Goal: Check status

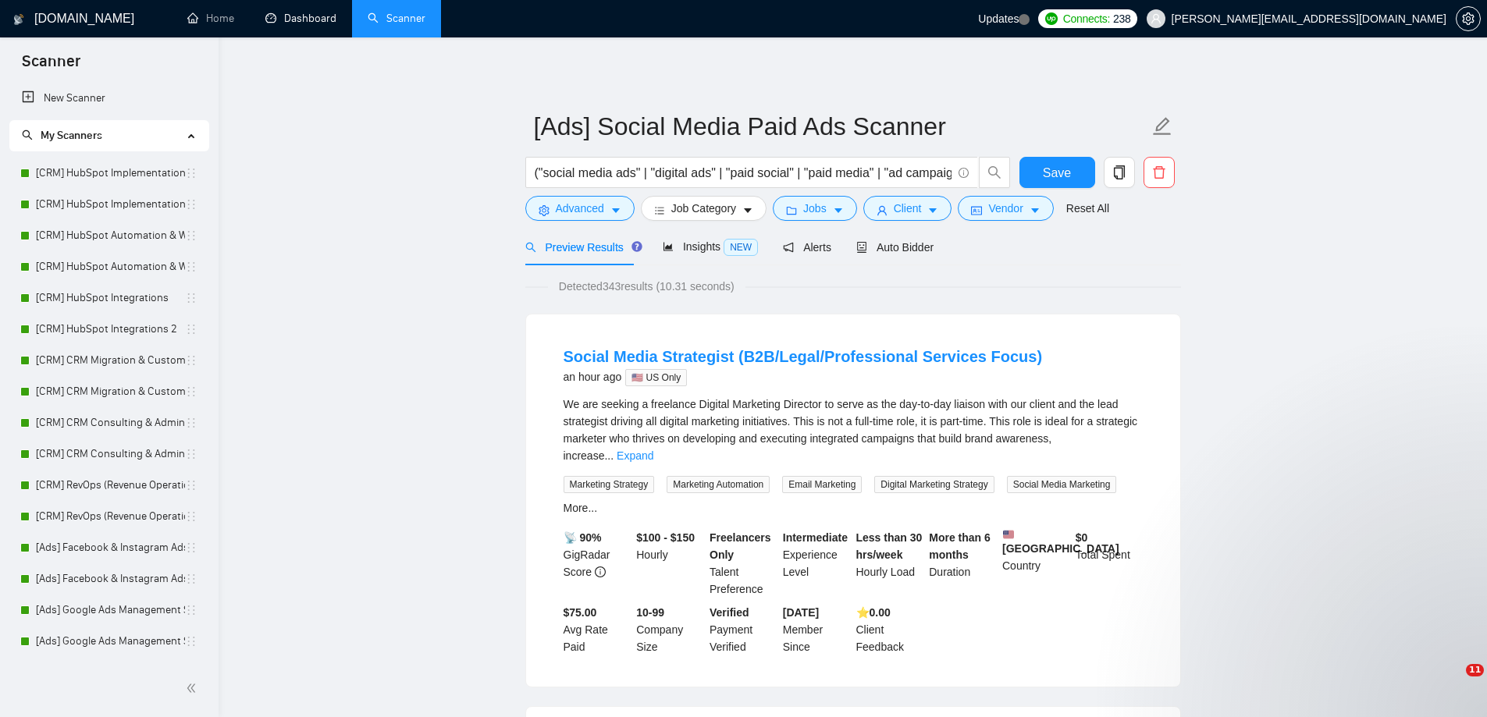
click at [300, 18] on link "Dashboard" at bounding box center [300, 18] width 71 height 13
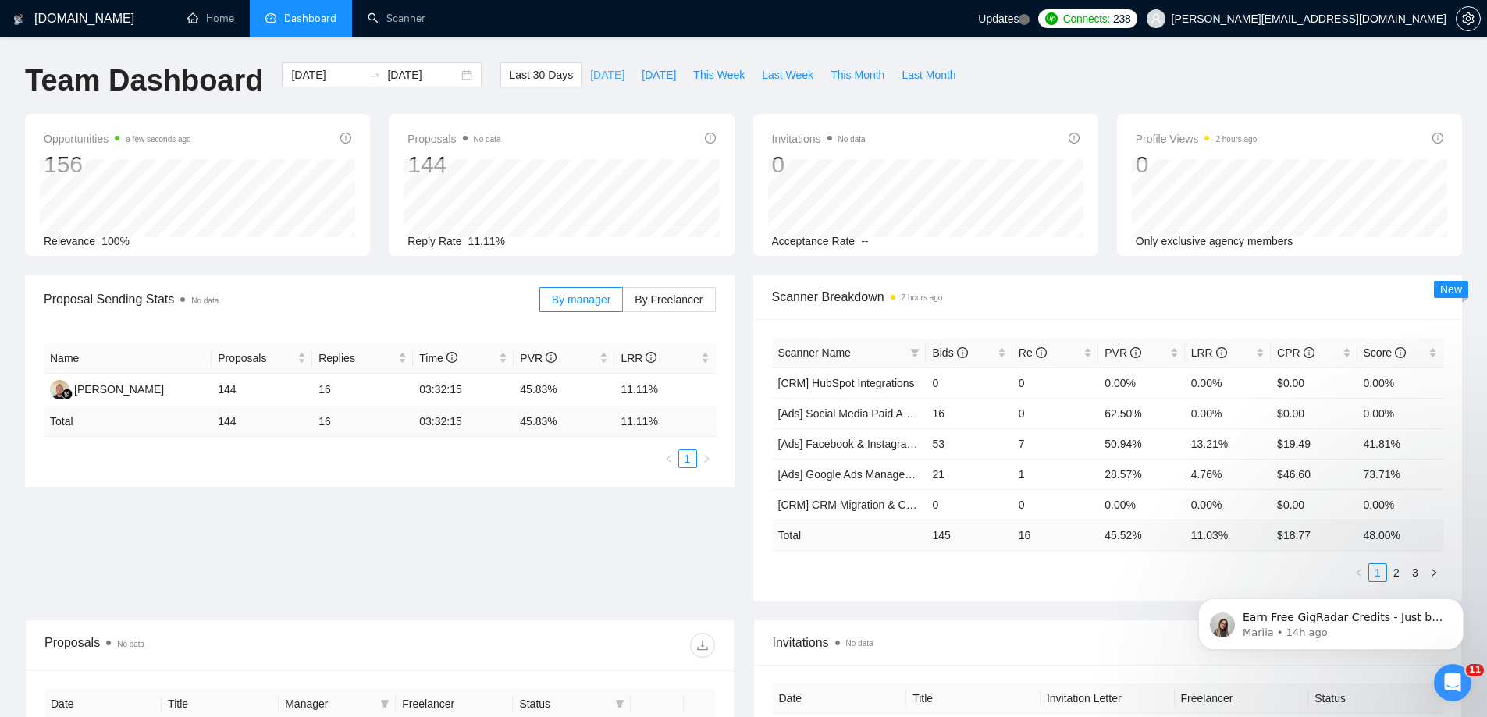
click at [590, 73] on span "[DATE]" at bounding box center [607, 74] width 34 height 17
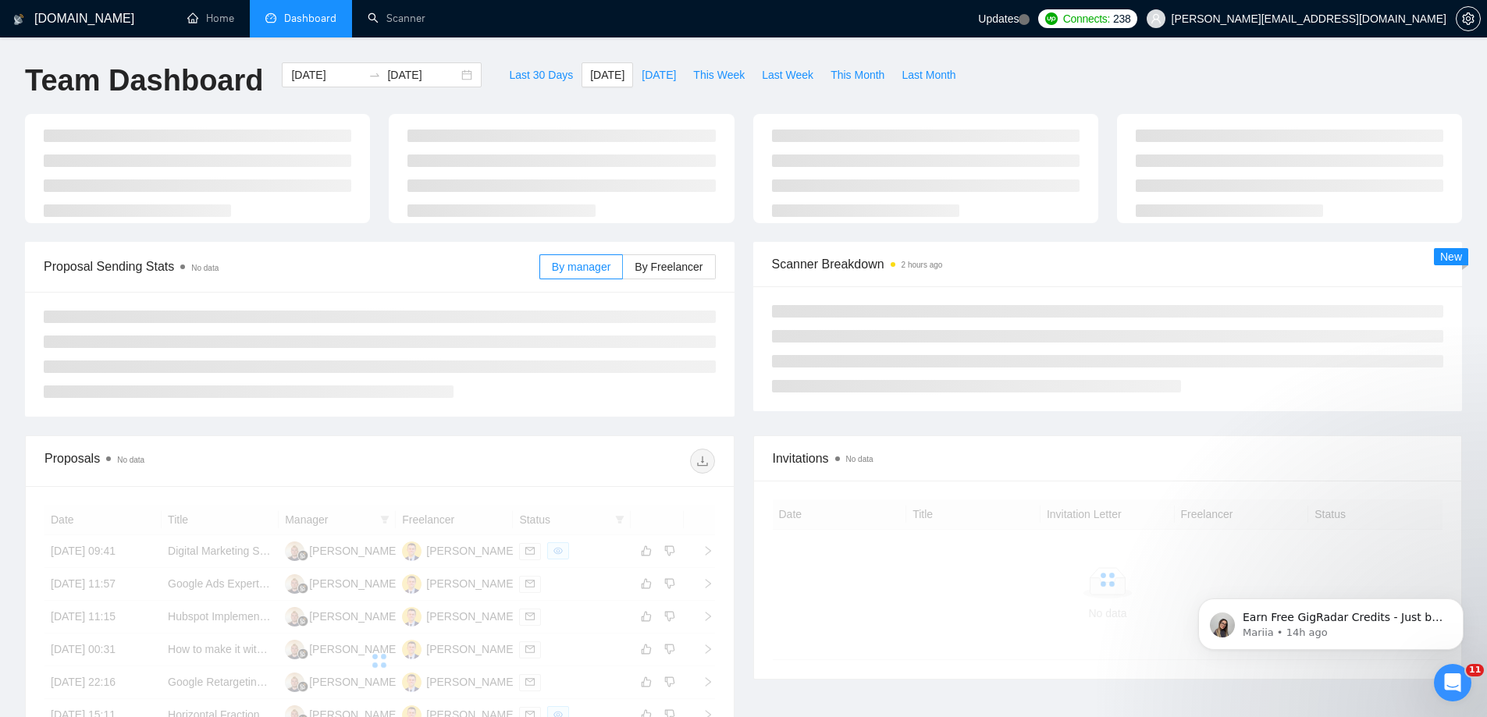
type input "[DATE]"
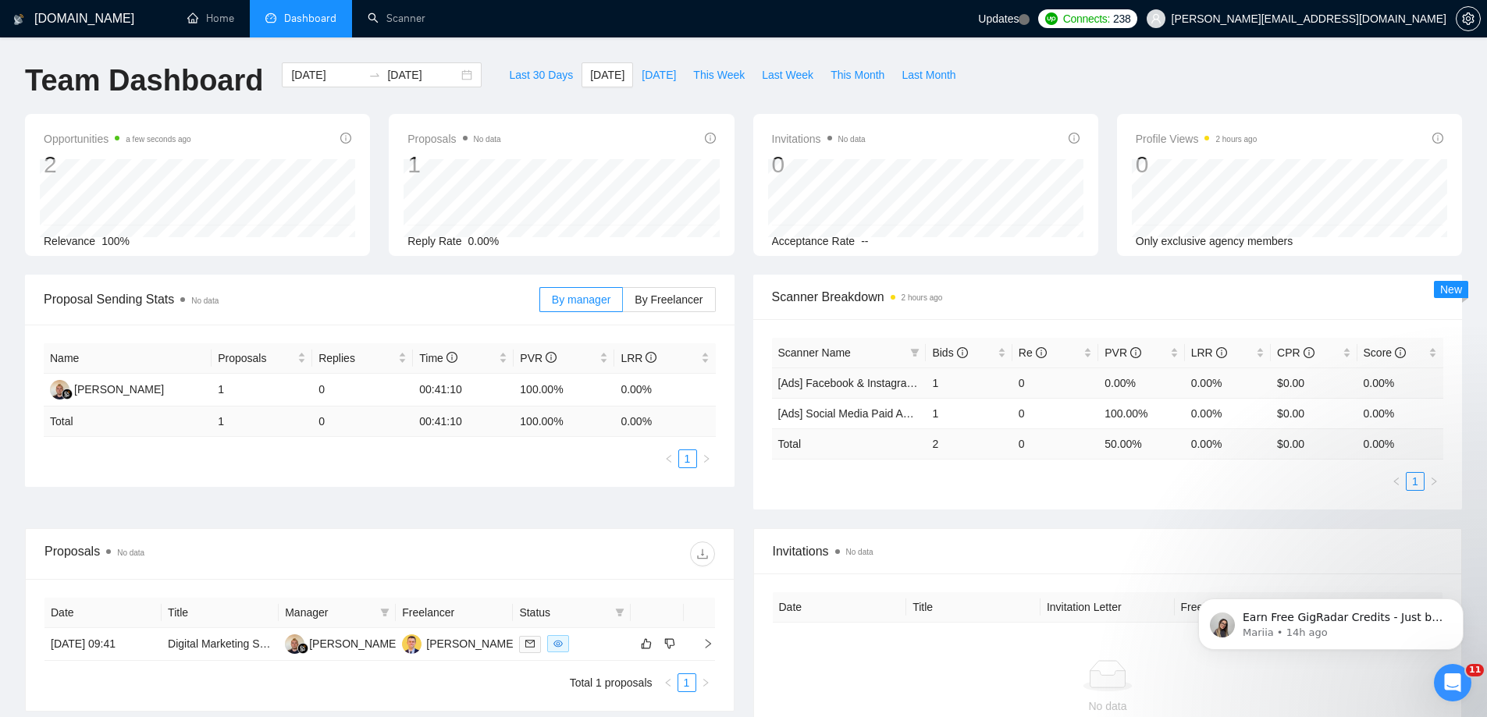
click at [876, 391] on td "[Ads] Facebook & Instagram Ads Management Scanner" at bounding box center [849, 383] width 155 height 30
click at [873, 385] on link "[Ads] Facebook & Instagram Ads Management Scanner" at bounding box center [913, 383] width 270 height 12
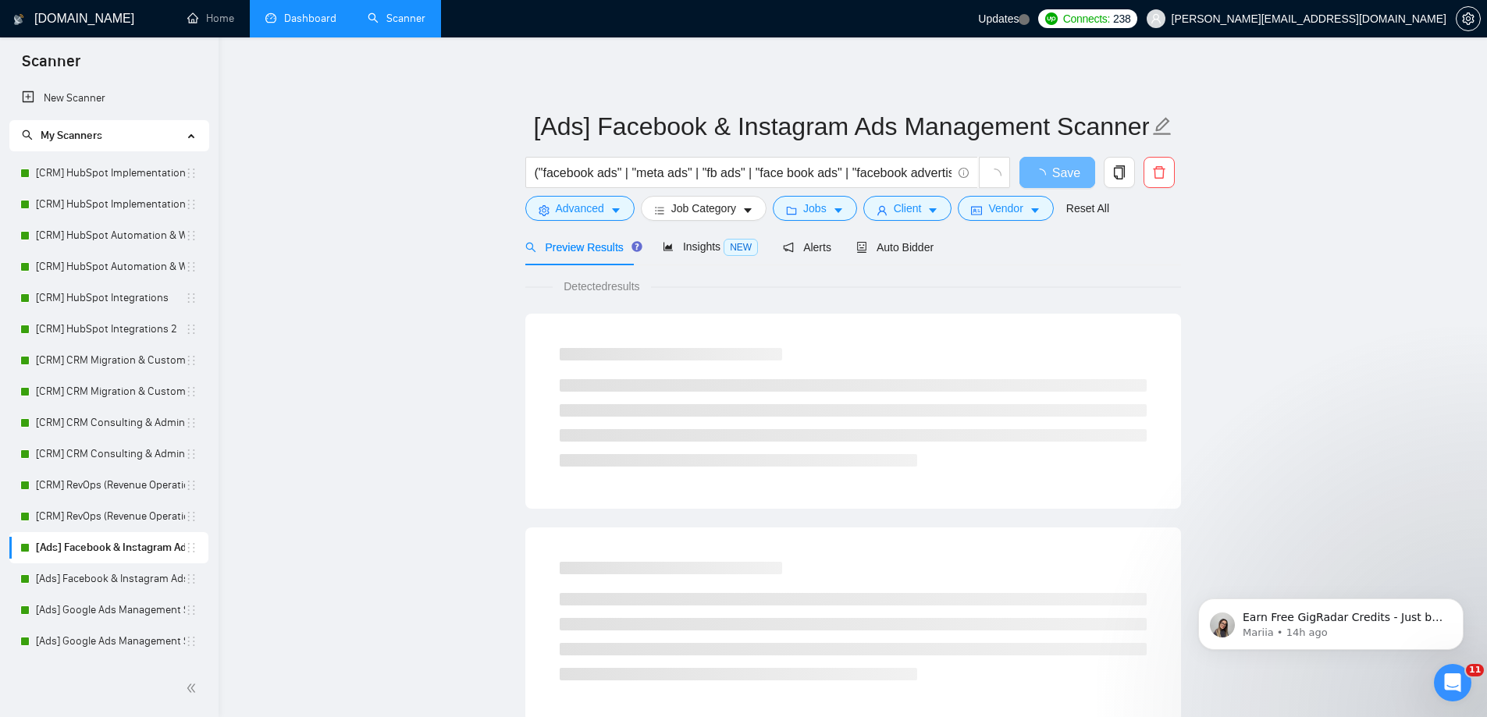
click at [294, 25] on link "Dashboard" at bounding box center [300, 18] width 71 height 13
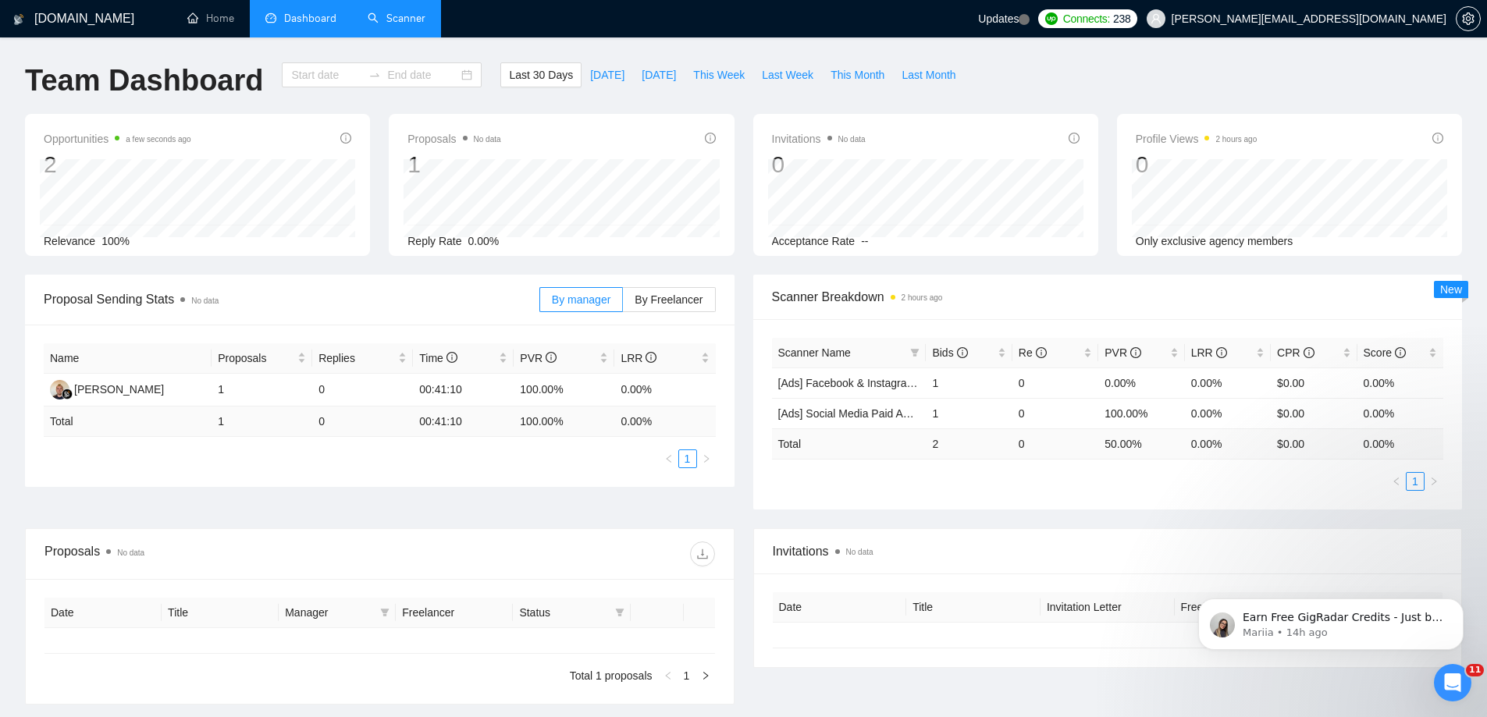
type input "[DATE]"
